Goal: Task Accomplishment & Management: Manage account settings

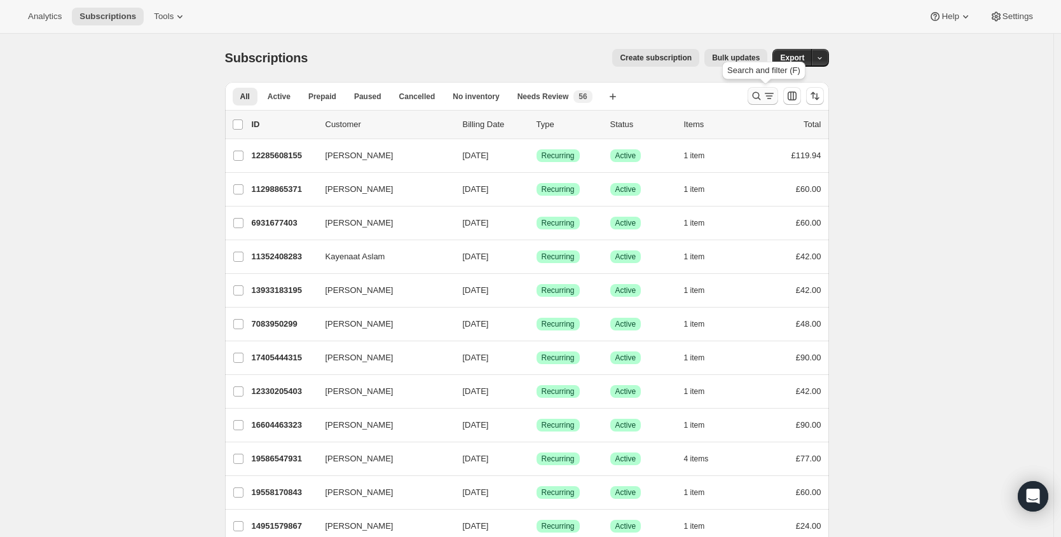
click at [757, 95] on icon "Search and filter results" at bounding box center [756, 96] width 13 height 13
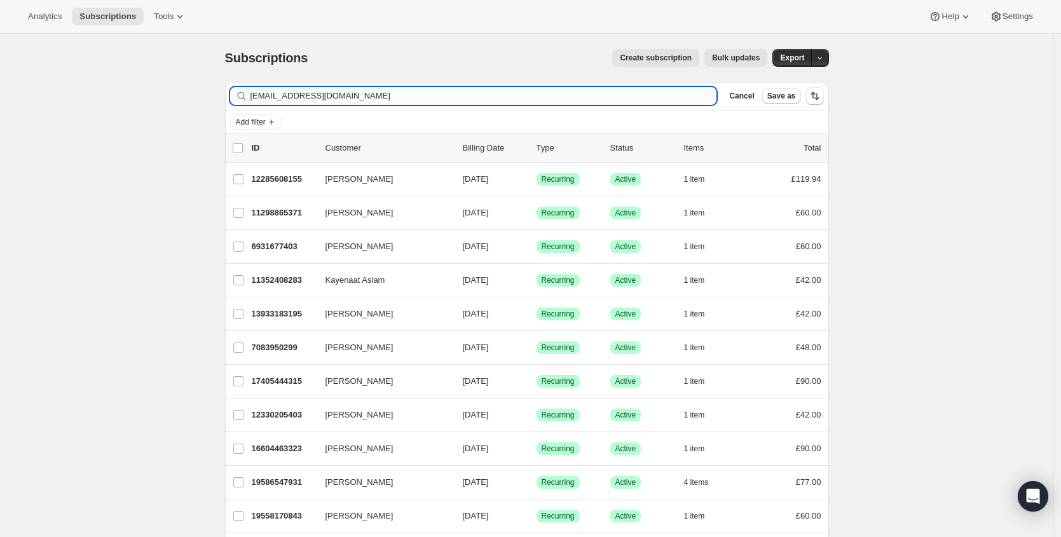
type input "[EMAIL_ADDRESS][DOMAIN_NAME]"
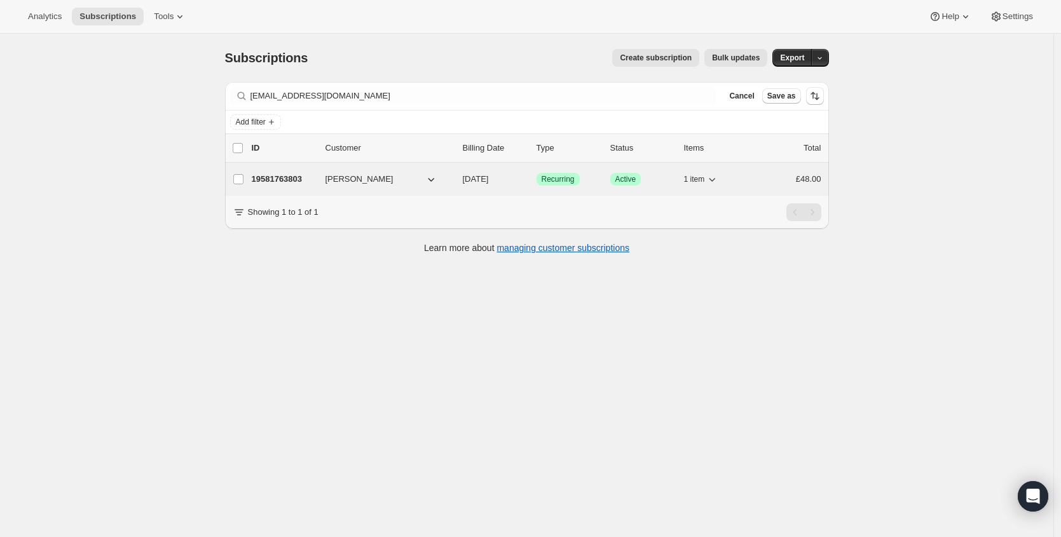
click at [280, 183] on p "19581763803" at bounding box center [284, 179] width 64 height 13
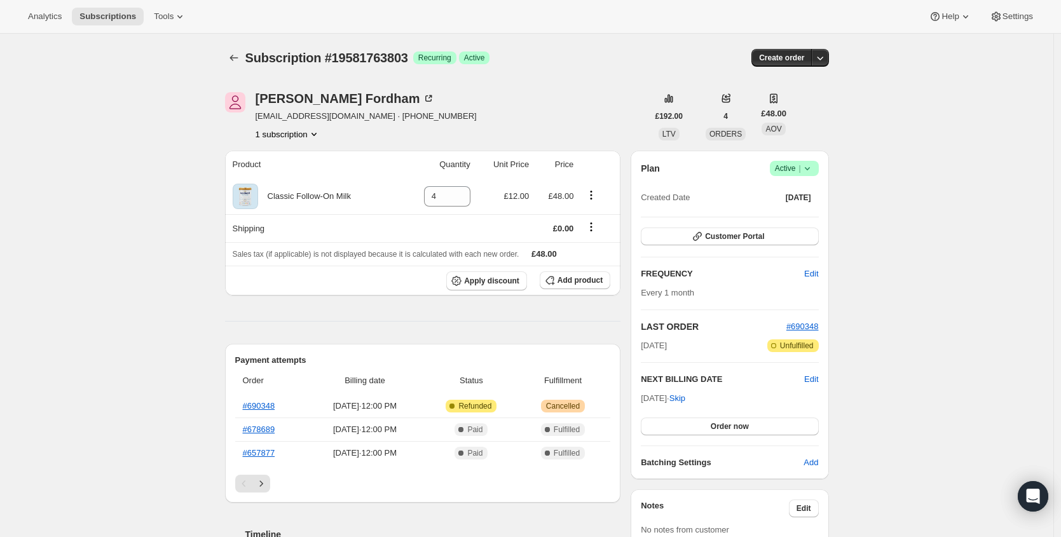
click at [793, 172] on span "Active |" at bounding box center [794, 168] width 39 height 13
click at [783, 213] on span "Cancel subscription" at bounding box center [794, 216] width 72 height 10
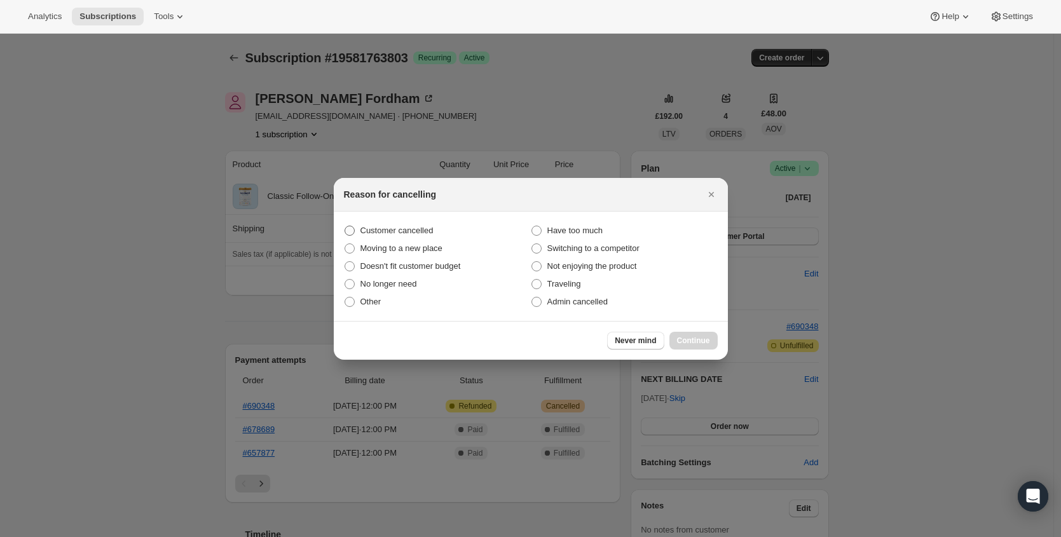
click at [408, 235] on span "Customer cancelled" at bounding box center [397, 231] width 73 height 10
click at [345, 226] on input "Customer cancelled" at bounding box center [345, 226] width 1 height 1
radio input "true"
click at [711, 346] on button "Continue" at bounding box center [694, 341] width 48 height 18
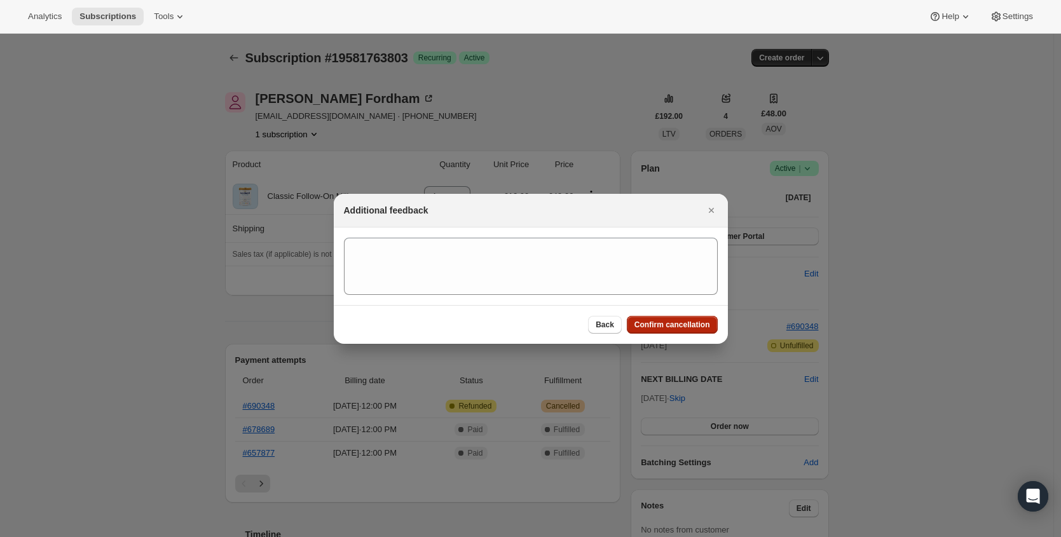
click at [708, 323] on span "Confirm cancellation" at bounding box center [673, 325] width 76 height 10
